Goal: Transaction & Acquisition: Purchase product/service

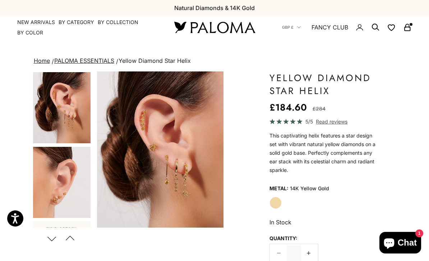
click at [409, 24] on icon "Secondary navigation" at bounding box center [407, 27] width 9 height 9
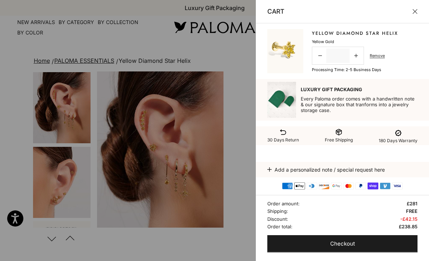
click at [377, 57] on link "Remove" at bounding box center [376, 55] width 15 height 6
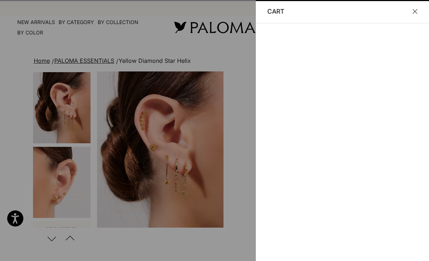
click at [379, 57] on link "Remove" at bounding box center [376, 55] width 15 height 6
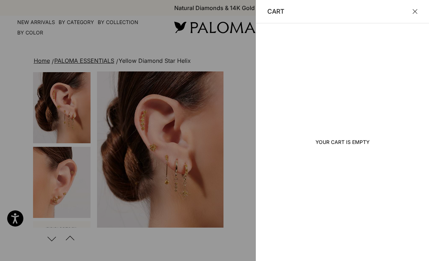
click at [417, 9] on button "Close" at bounding box center [414, 11] width 5 height 5
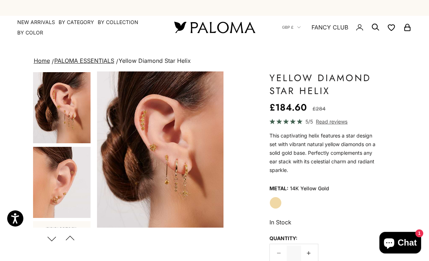
click at [83, 127] on img "Go to item 3" at bounding box center [61, 107] width 57 height 71
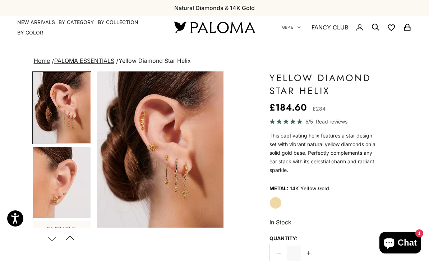
click at [75, 194] on img "Go to item 4" at bounding box center [61, 182] width 57 height 71
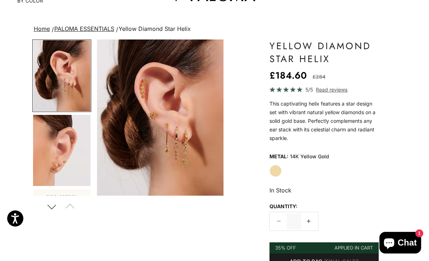
click at [164, 138] on img "Item 3 of 10" at bounding box center [160, 117] width 126 height 156
